Goal: Find specific page/section: Find specific page/section

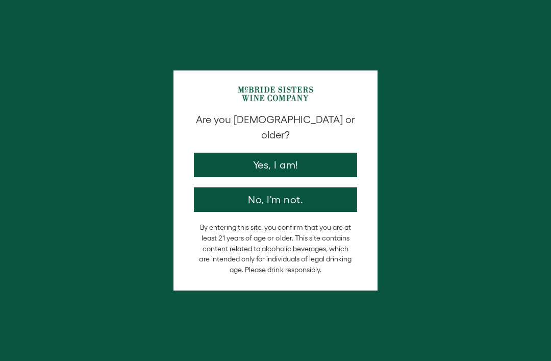
click at [227, 152] on button "Yes, I am!" at bounding box center [275, 164] width 163 height 24
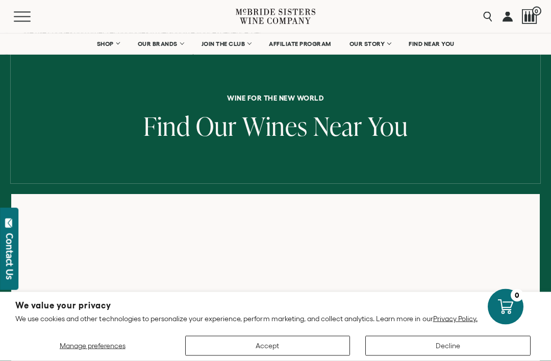
scroll to position [40, 0]
click at [281, 355] on button "Accept" at bounding box center [267, 346] width 165 height 20
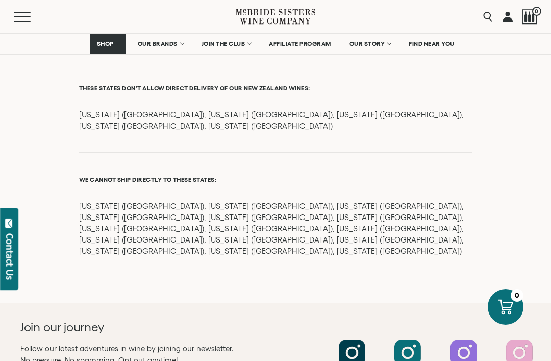
scroll to position [1361, 0]
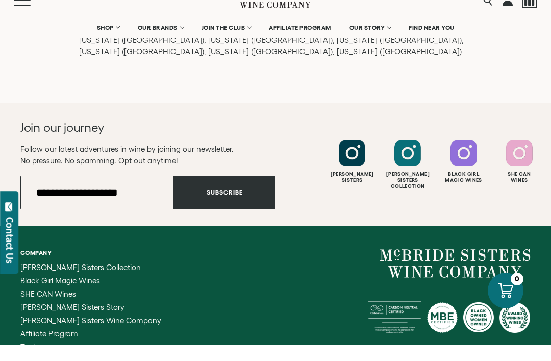
scroll to position [1527, 0]
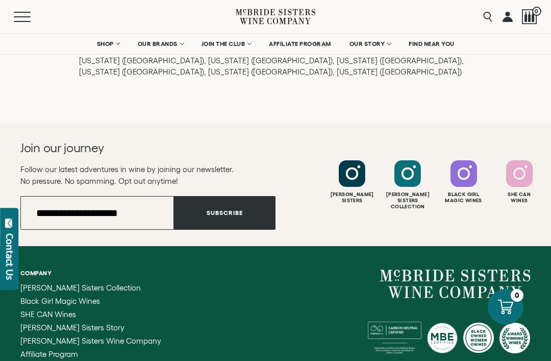
type input "**********"
click at [251, 196] on button "Subscribe" at bounding box center [224, 213] width 101 height 34
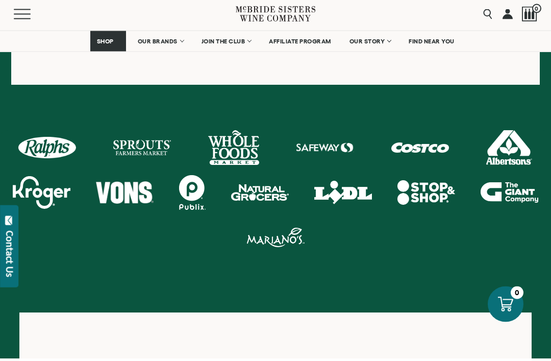
scroll to position [532, 0]
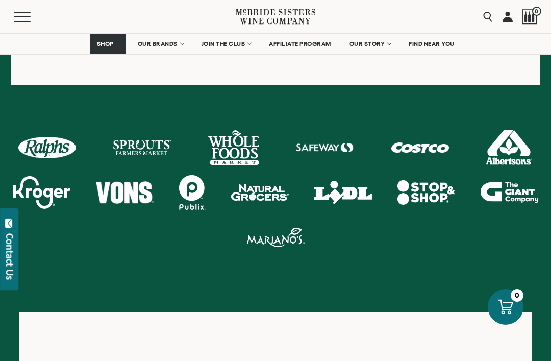
click at [441, 46] on span "FIND NEAR YOU" at bounding box center [431, 43] width 46 height 7
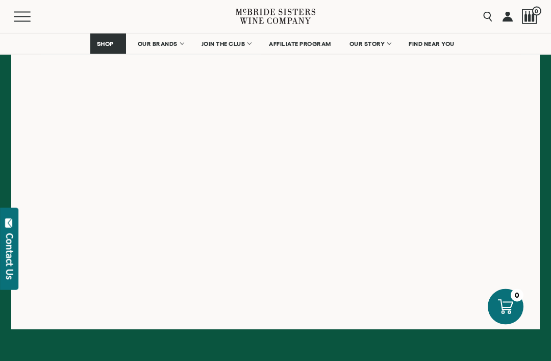
scroll to position [289, 0]
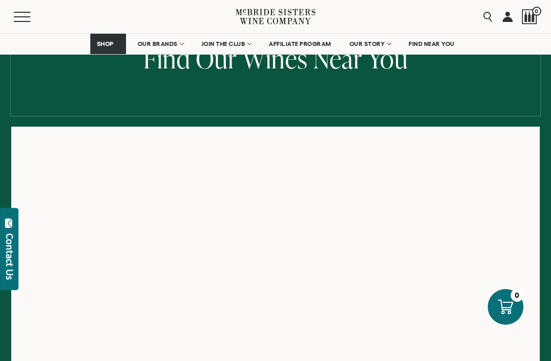
scroll to position [110, 0]
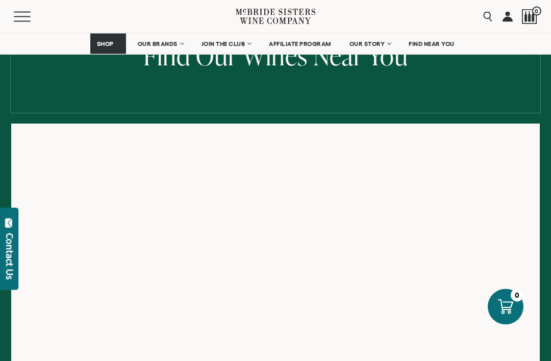
scroll to position [111, 0]
click at [177, 38] on link "OUR BRANDS" at bounding box center [160, 44] width 59 height 20
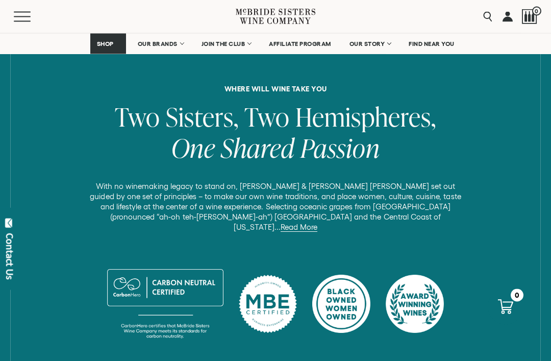
scroll to position [357, 0]
